Goal: Navigation & Orientation: Find specific page/section

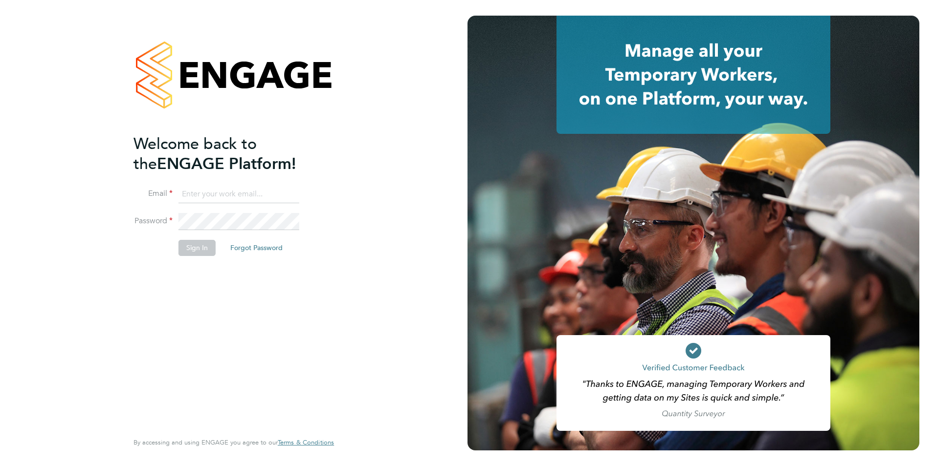
type input "[PERSON_NAME][EMAIL_ADDRESS][DOMAIN_NAME]"
click at [194, 252] on button "Sign In" at bounding box center [196, 248] width 37 height 16
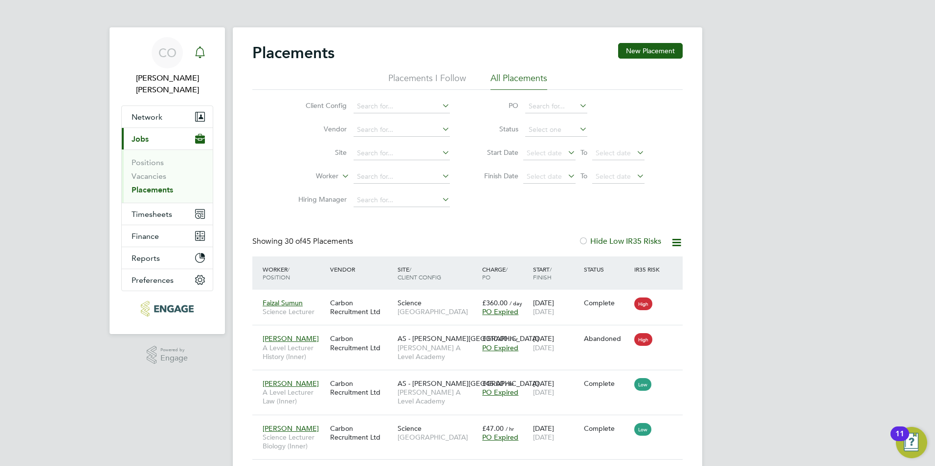
click at [201, 51] on icon "Main navigation" at bounding box center [200, 52] width 12 height 12
